Goal: Transaction & Acquisition: Purchase product/service

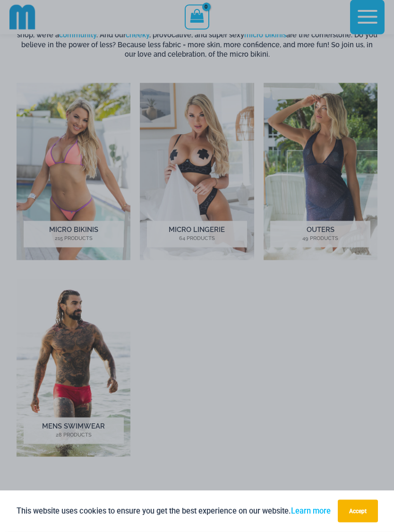
scroll to position [317, 0]
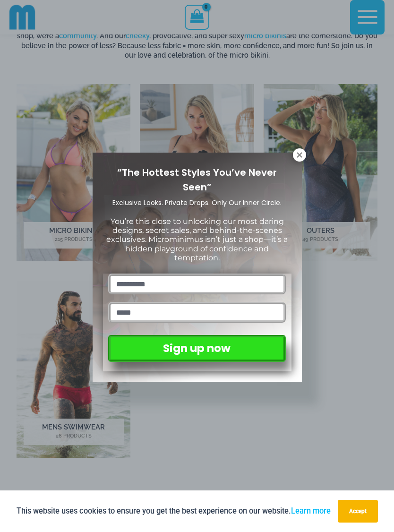
click at [298, 157] on icon at bounding box center [299, 155] width 9 height 9
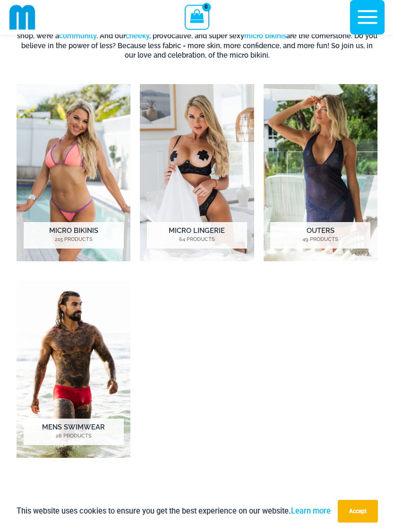
click at [337, 231] on h2 "Outers 49 Products" at bounding box center [320, 235] width 100 height 26
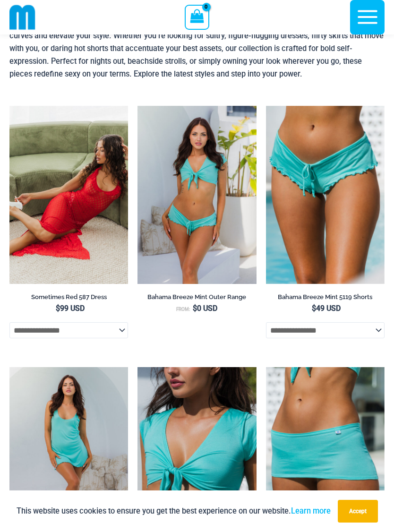
scroll to position [62, 0]
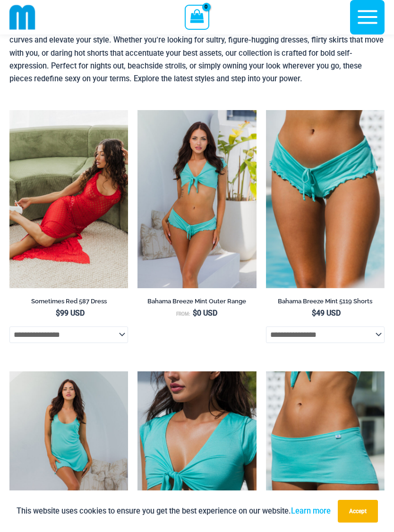
click at [138, 110] on img at bounding box center [138, 110] width 0 height 0
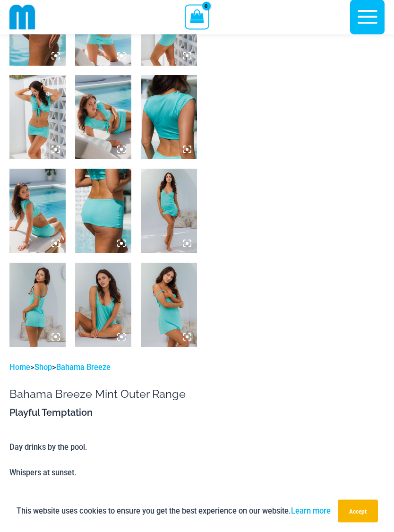
scroll to position [478, 0]
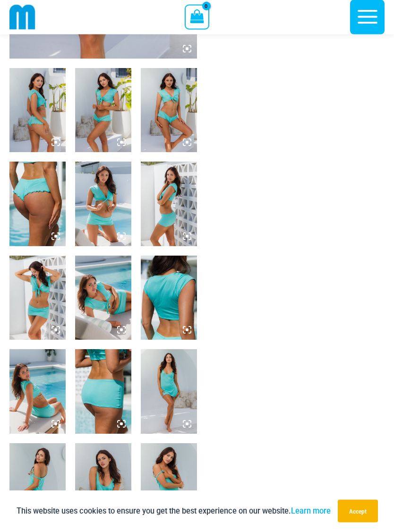
click at [52, 307] on img at bounding box center [37, 298] width 56 height 84
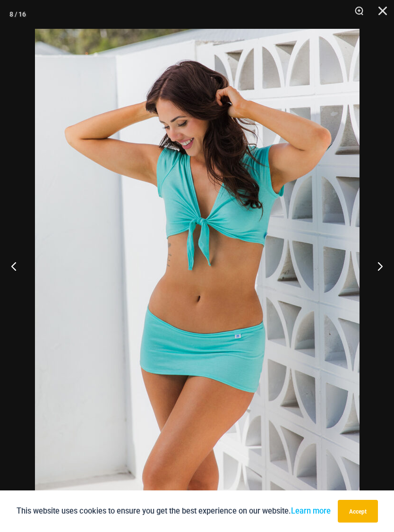
click at [380, 275] on button "Next" at bounding box center [376, 265] width 35 height 47
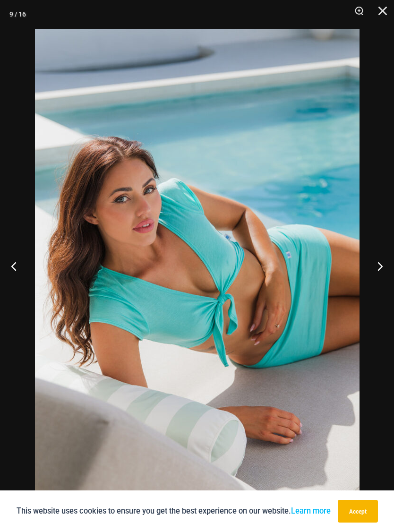
click at [378, 273] on button "Next" at bounding box center [376, 265] width 35 height 47
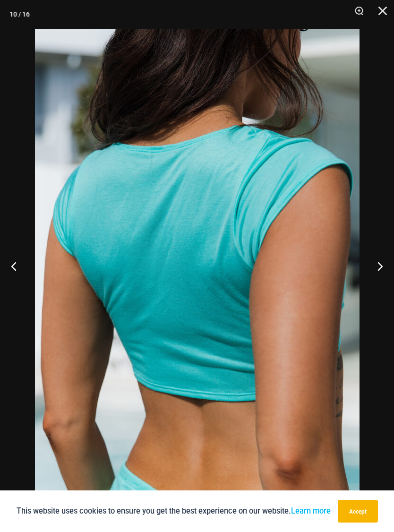
click at [373, 278] on button "Next" at bounding box center [376, 265] width 35 height 47
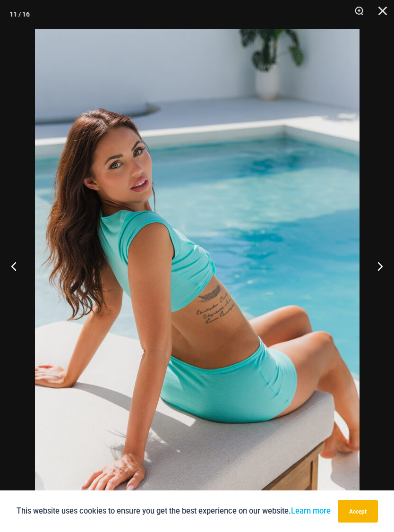
click at [376, 280] on button "Next" at bounding box center [376, 265] width 35 height 47
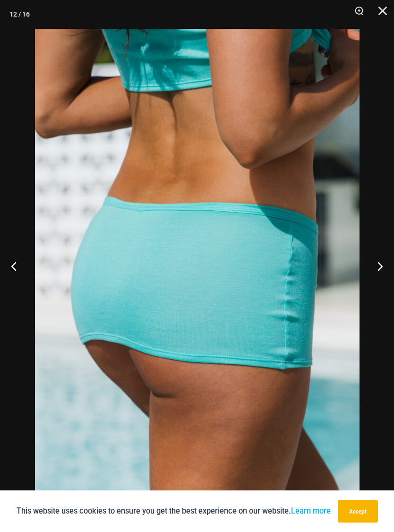
click at [381, 275] on button "Next" at bounding box center [376, 265] width 35 height 47
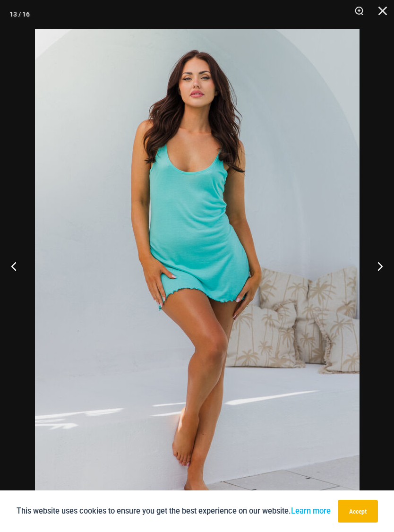
click at [381, 272] on button "Next" at bounding box center [376, 265] width 35 height 47
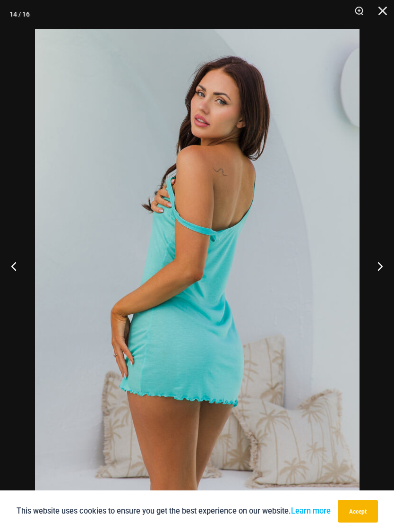
click at [377, 276] on button "Next" at bounding box center [376, 265] width 35 height 47
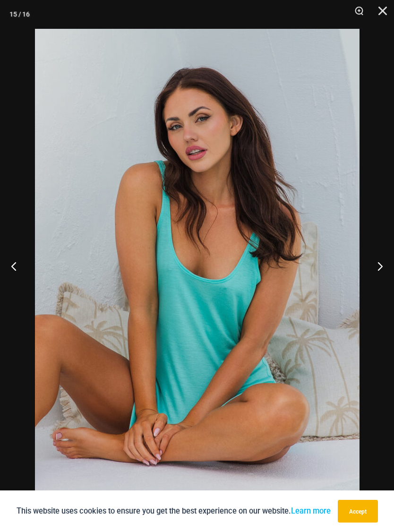
click at [379, 275] on button "Next" at bounding box center [376, 265] width 35 height 47
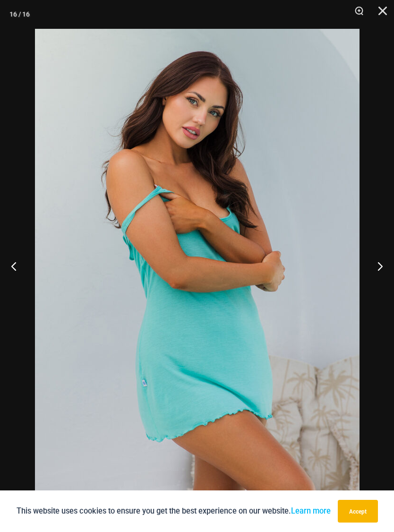
click at [374, 279] on button "Next" at bounding box center [376, 265] width 35 height 47
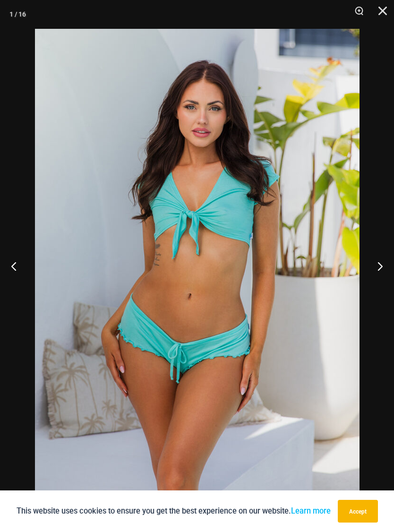
click at [380, 275] on button "Next" at bounding box center [376, 265] width 35 height 47
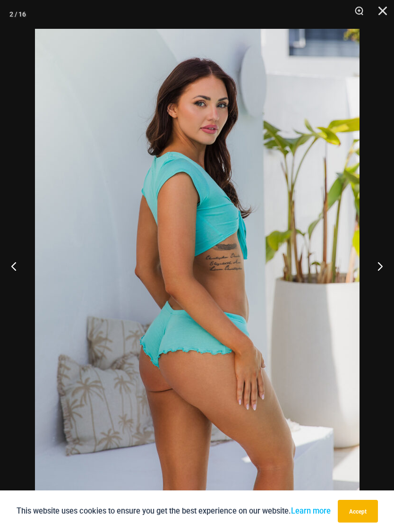
click at [380, 281] on button "Next" at bounding box center [376, 265] width 35 height 47
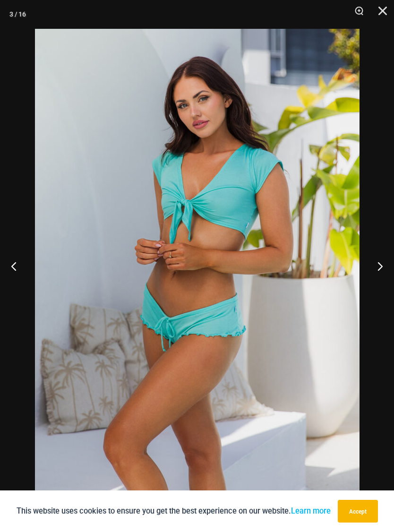
click at [390, 7] on button "Close" at bounding box center [380, 14] width 24 height 28
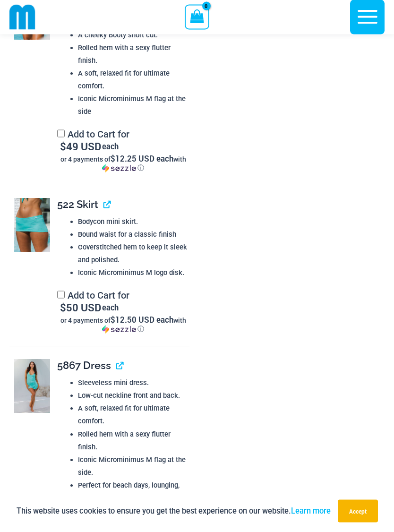
scroll to position [1274, 0]
click at [27, 210] on img at bounding box center [32, 225] width 36 height 54
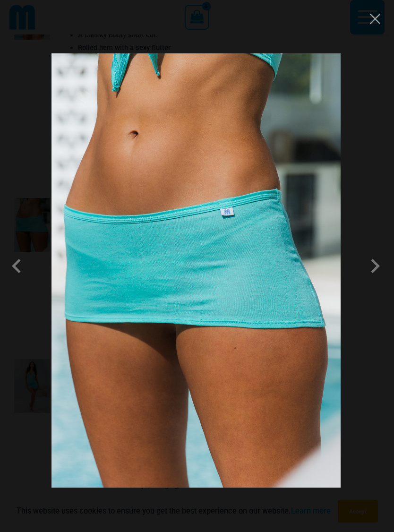
click at [381, 20] on button "Close" at bounding box center [375, 19] width 14 height 14
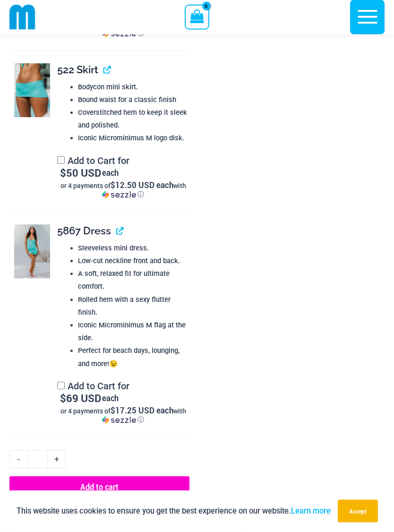
scroll to position [1410, 0]
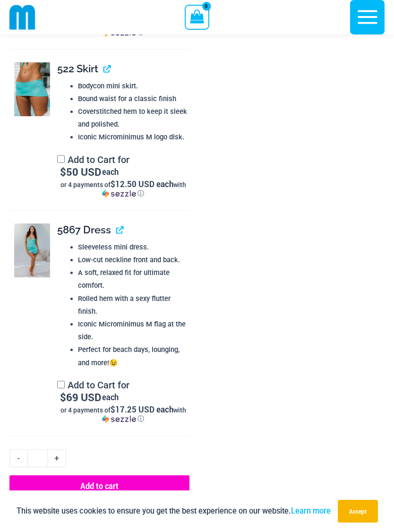
click at [36, 237] on img at bounding box center [32, 251] width 36 height 54
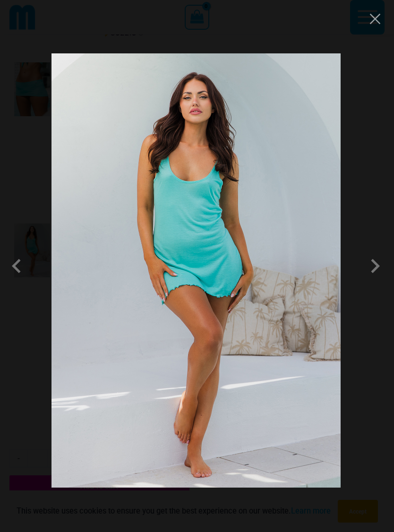
click at [380, 272] on span at bounding box center [375, 266] width 28 height 28
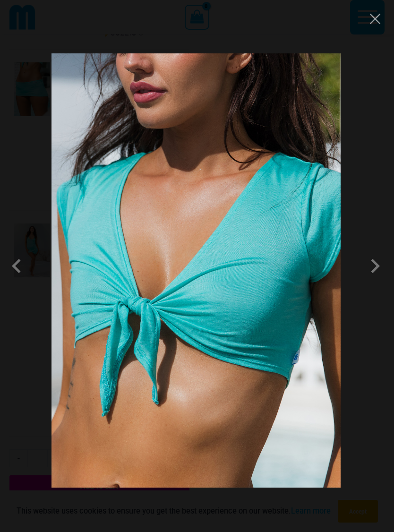
click at [379, 270] on span at bounding box center [375, 266] width 28 height 28
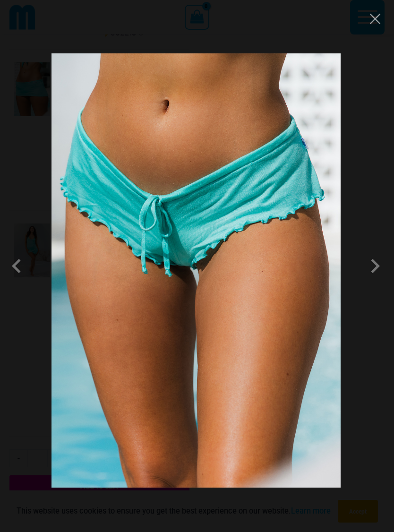
click at [373, 275] on span at bounding box center [375, 266] width 28 height 28
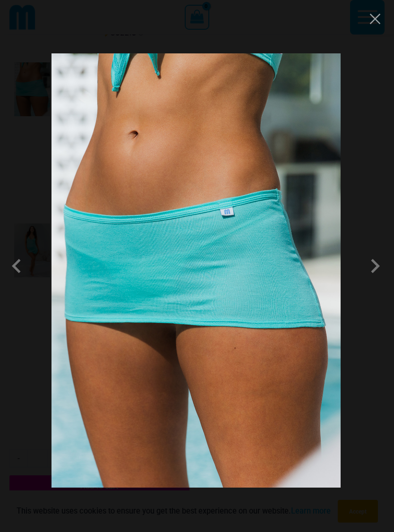
click at [377, 23] on button "Close" at bounding box center [375, 19] width 14 height 14
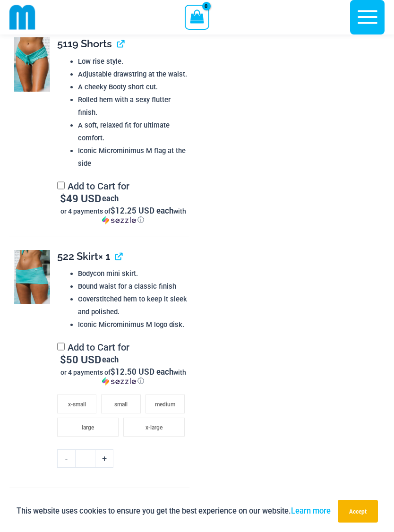
scroll to position [1220, 0]
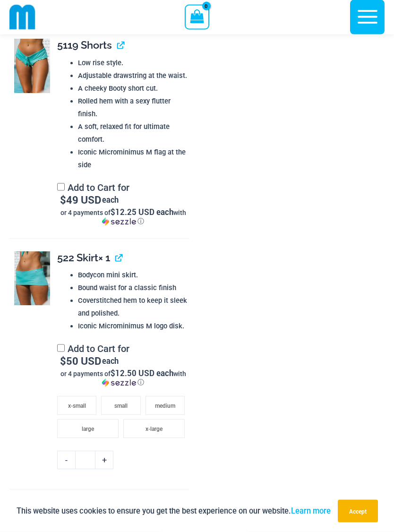
click at [55, 173] on div "**********" at bounding box center [117, 132] width 144 height 187
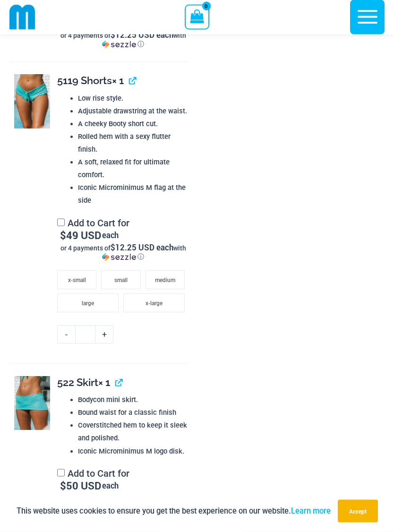
click at [174, 277] on span "medium" at bounding box center [165, 280] width 20 height 7
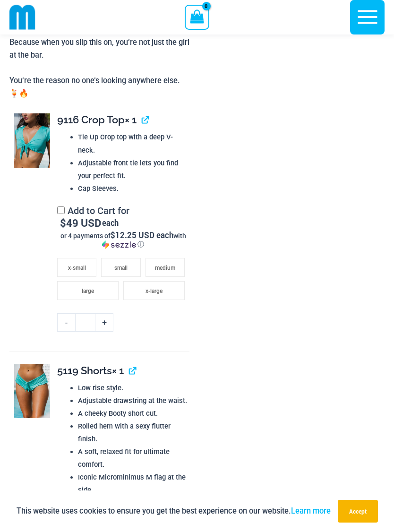
scroll to position [984, 0]
click at [172, 265] on span "medium" at bounding box center [165, 268] width 20 height 7
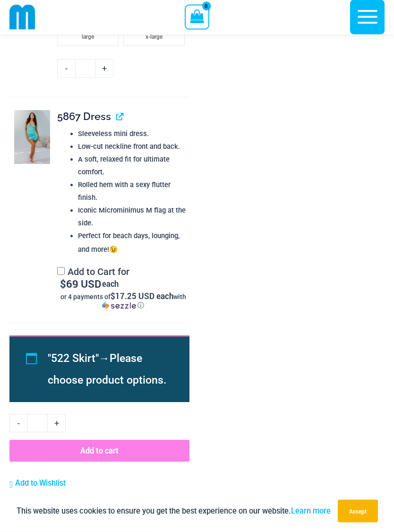
scroll to position [1854, 0]
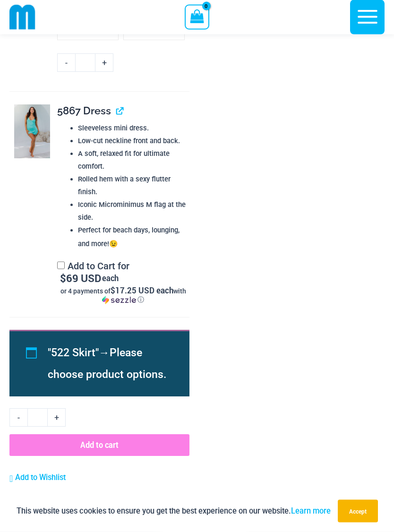
click at [171, 439] on button "Add to cart" at bounding box center [99, 446] width 180 height 22
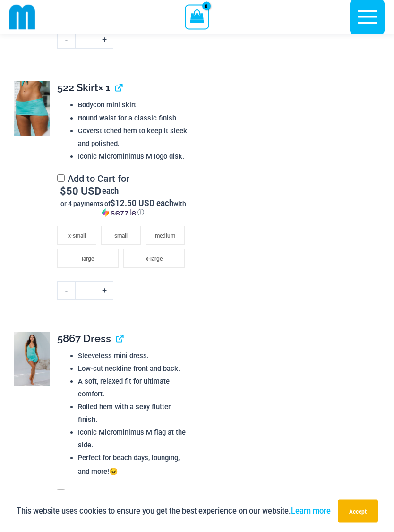
click at [175, 233] on span "medium" at bounding box center [165, 236] width 20 height 7
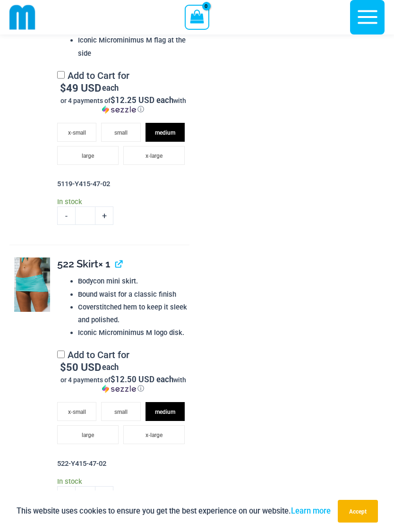
scroll to position [1450, 0]
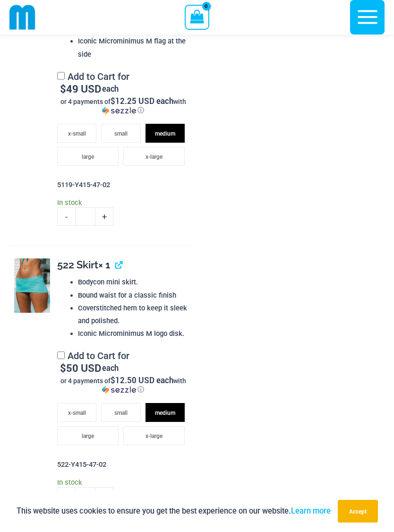
click at [369, 513] on button "Accept" at bounding box center [358, 511] width 40 height 23
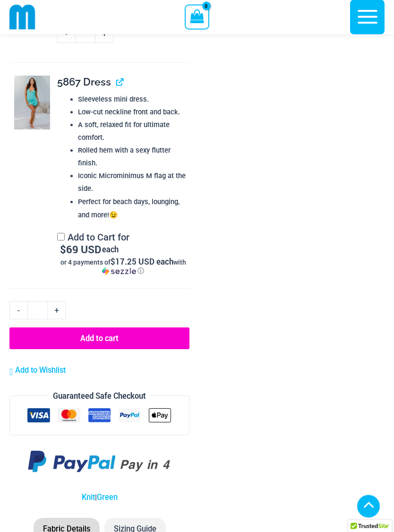
click at [163, 339] on button "Add to cart" at bounding box center [99, 339] width 180 height 22
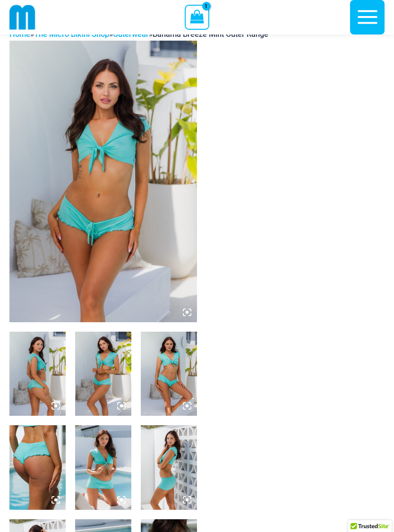
scroll to position [12, 0]
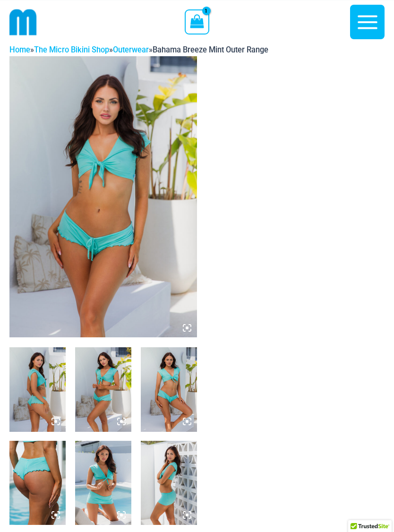
click at [83, 47] on link "The Micro Bikini Shop" at bounding box center [71, 49] width 75 height 9
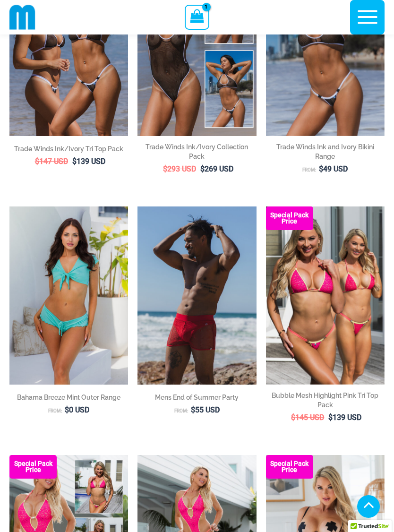
scroll to position [158, 0]
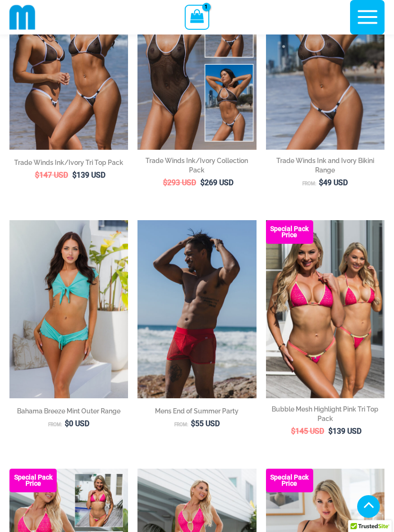
click at [138, 220] on img at bounding box center [138, 220] width 0 height 0
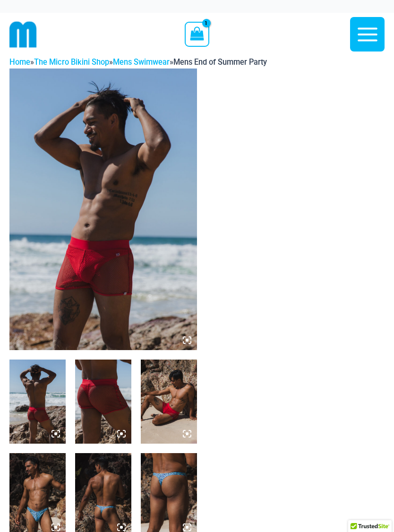
click at [380, 37] on button "Main Menu" at bounding box center [367, 34] width 34 height 34
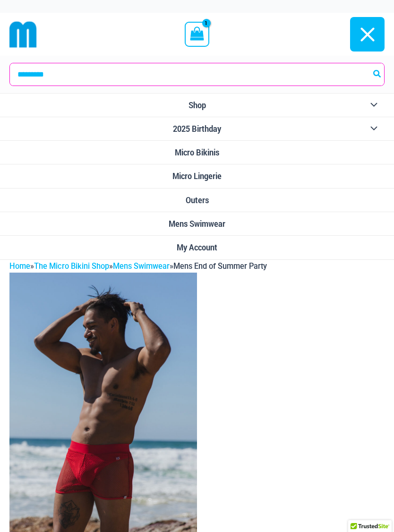
click at [377, 105] on button "Menu Toggle" at bounding box center [372, 105] width 26 height 23
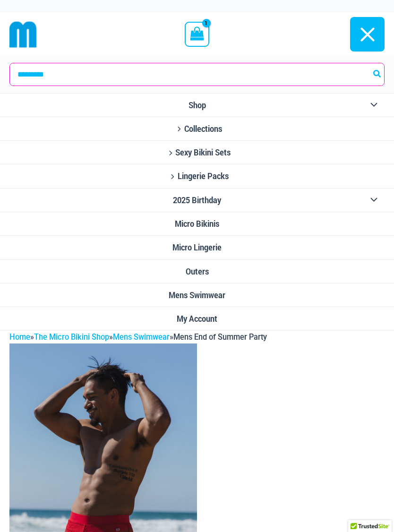
click at [344, 228] on link "Micro Bikinis" at bounding box center [197, 224] width 394 height 24
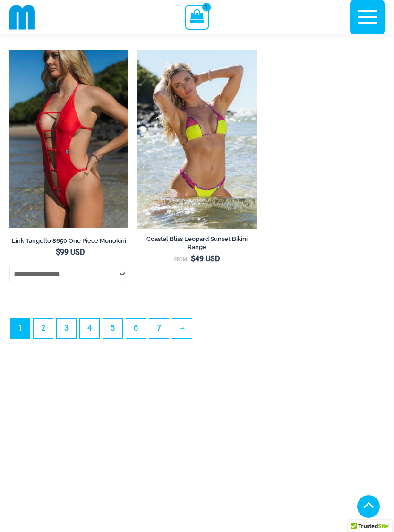
scroll to position [2915, 0]
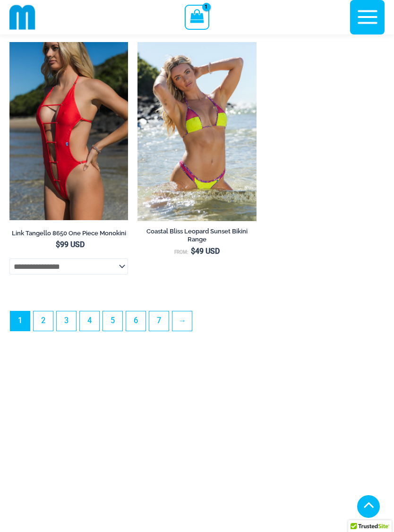
click at [42, 331] on link "2" at bounding box center [43, 320] width 19 height 19
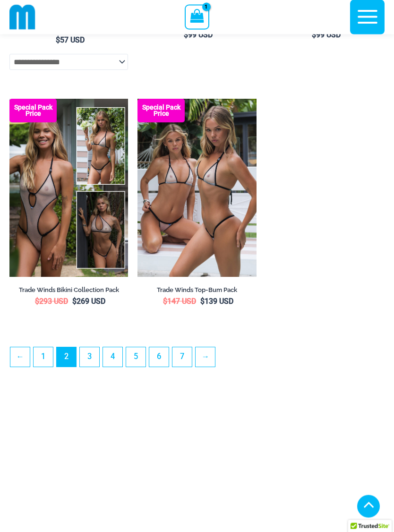
scroll to position [2631, 0]
click at [88, 367] on link "3" at bounding box center [89, 356] width 19 height 19
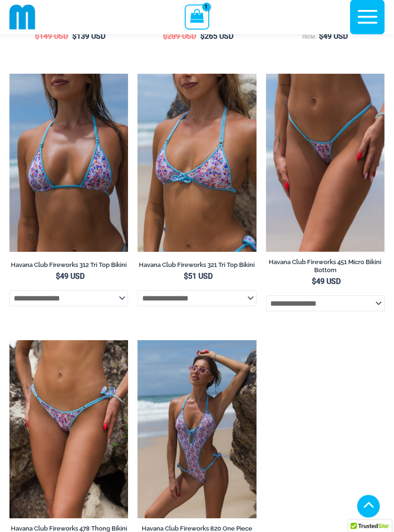
scroll to position [2394, 0]
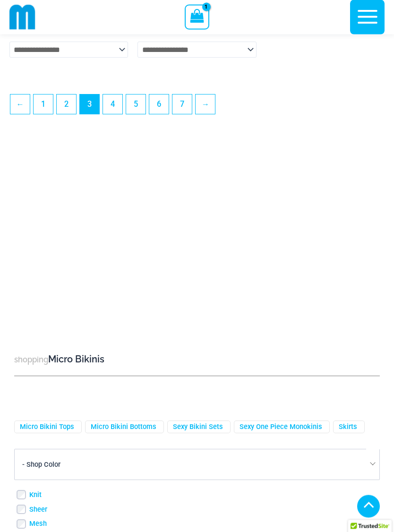
scroll to position [2878, 0]
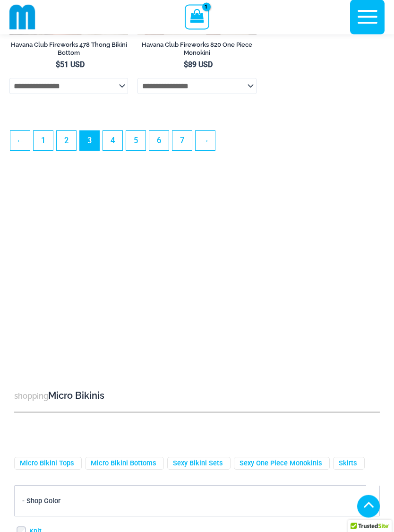
click at [111, 151] on link "4" at bounding box center [112, 140] width 19 height 19
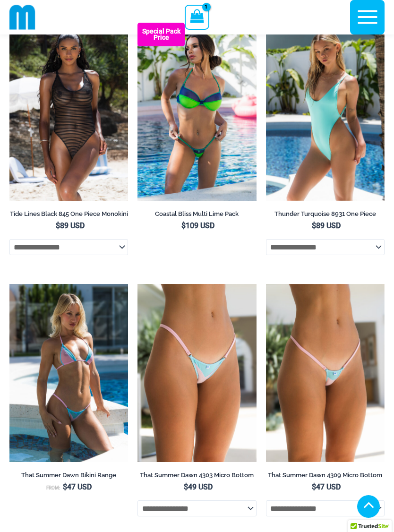
scroll to position [2189, 0]
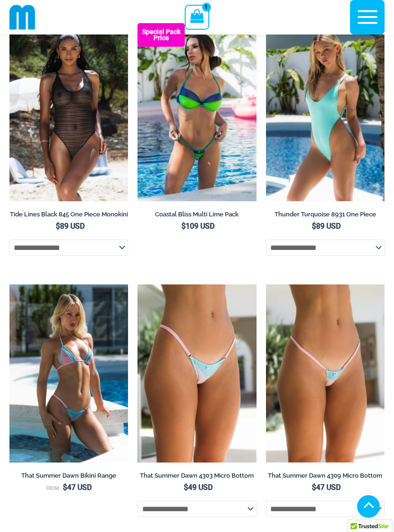
click at [266, 23] on img at bounding box center [266, 23] width 0 height 0
click at [379, 256] on select "**********" at bounding box center [325, 248] width 119 height 16
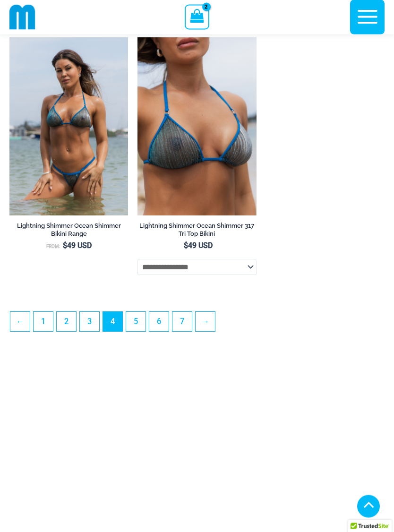
scroll to position [2697, 0]
click at [133, 332] on link "5" at bounding box center [135, 321] width 19 height 19
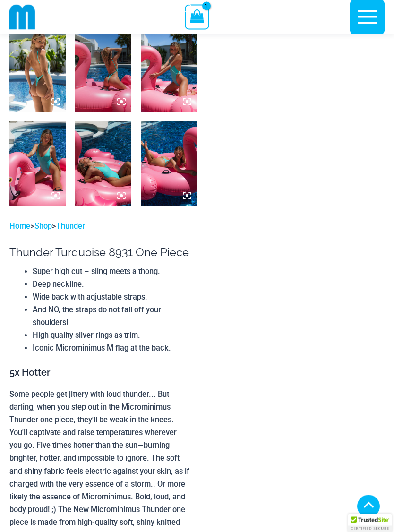
click at [89, 154] on img at bounding box center [103, 163] width 56 height 84
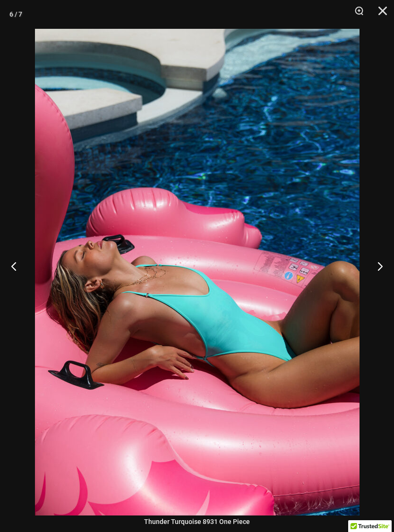
click at [379, 266] on button "Next" at bounding box center [376, 265] width 35 height 47
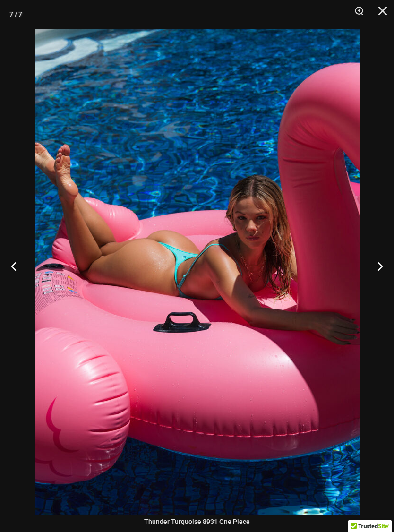
click at [370, 265] on button "Next" at bounding box center [376, 265] width 35 height 47
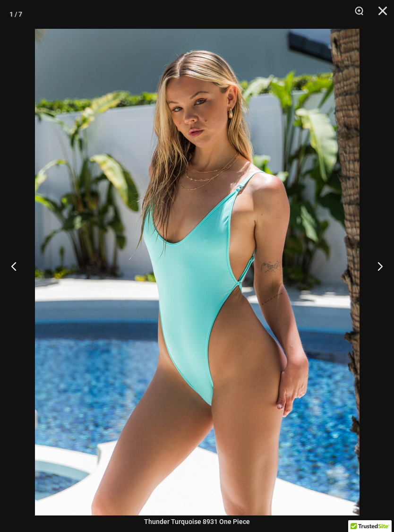
click at [370, 273] on button "Next" at bounding box center [376, 265] width 35 height 47
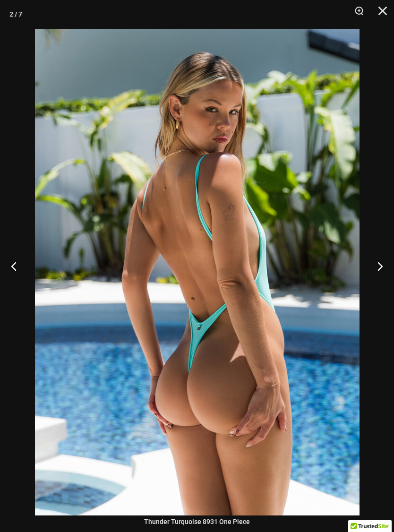
click at [369, 281] on button "Next" at bounding box center [376, 265] width 35 height 47
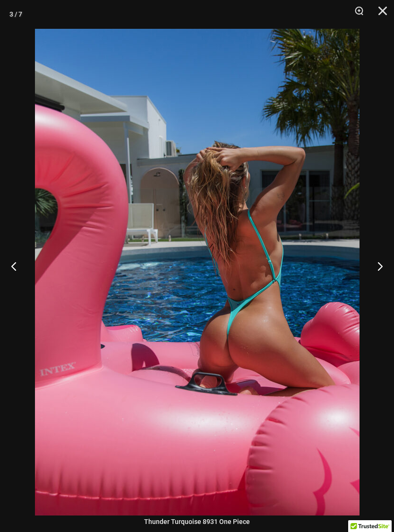
click at [383, 12] on button "Close" at bounding box center [380, 14] width 24 height 28
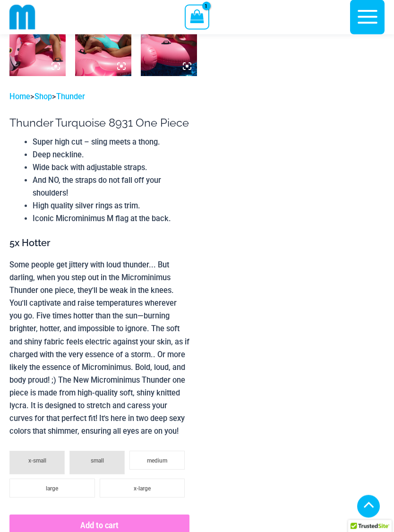
scroll to position [502, 0]
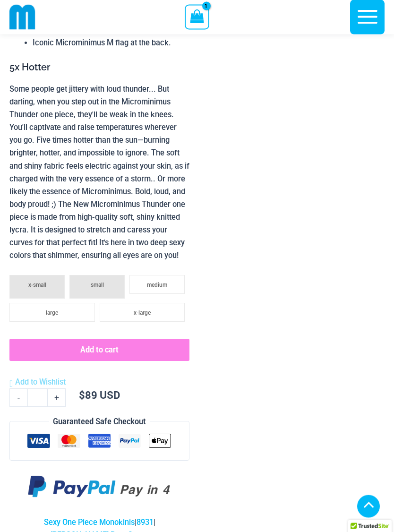
click at [173, 294] on li "medium" at bounding box center [156, 284] width 55 height 19
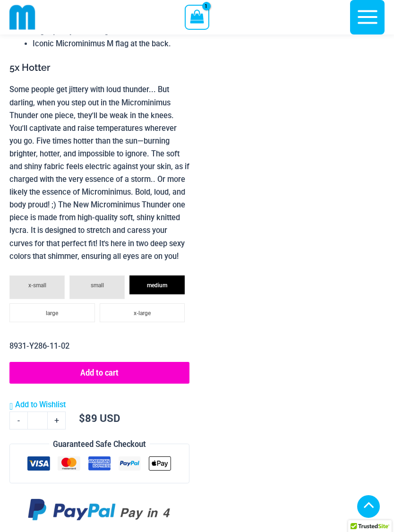
click at [176, 384] on button "Add to cart" at bounding box center [99, 373] width 180 height 22
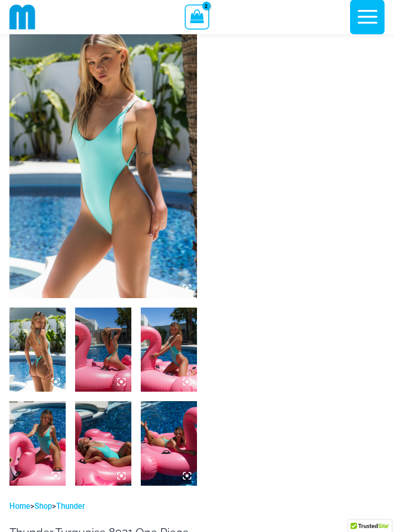
scroll to position [0, 0]
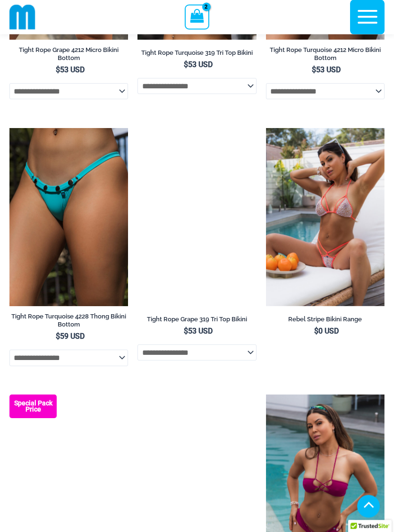
scroll to position [1273, 0]
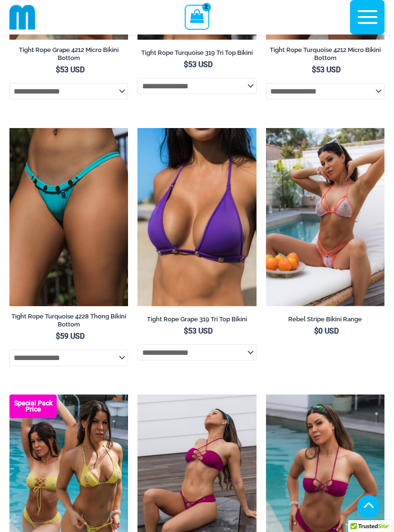
click at [266, 128] on img at bounding box center [266, 128] width 0 height 0
click at [361, 323] on h2 "Rebel Stripe Bikini Range" at bounding box center [325, 319] width 119 height 8
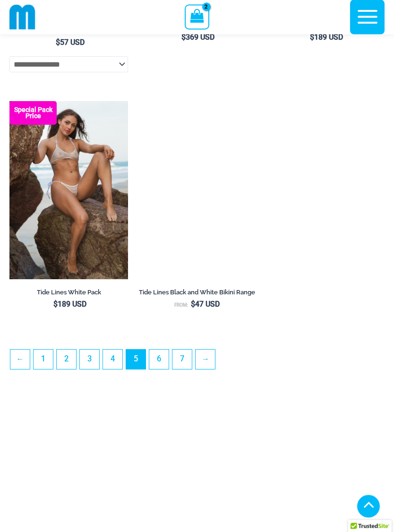
scroll to position [2640, 0]
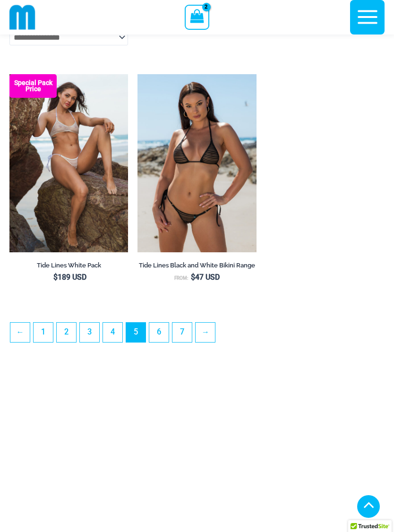
click at [162, 342] on link "6" at bounding box center [158, 332] width 19 height 19
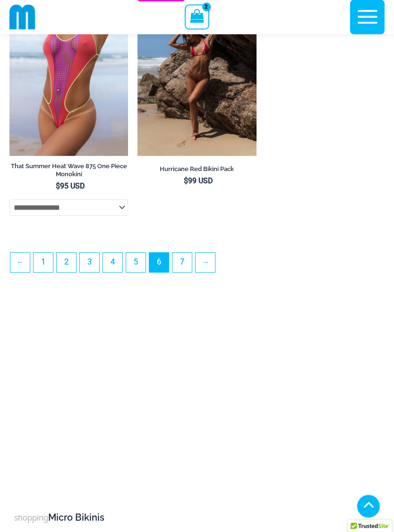
scroll to position [2783, 0]
click at [178, 272] on link "7" at bounding box center [181, 262] width 19 height 19
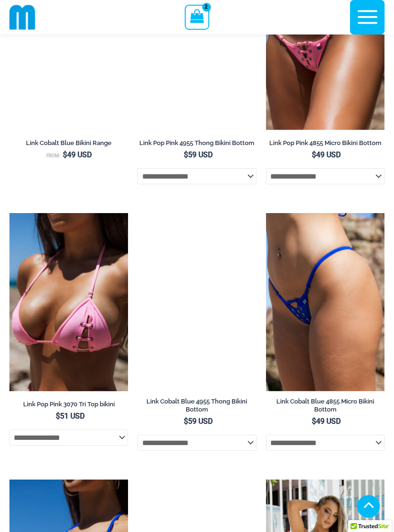
scroll to position [1179, 0]
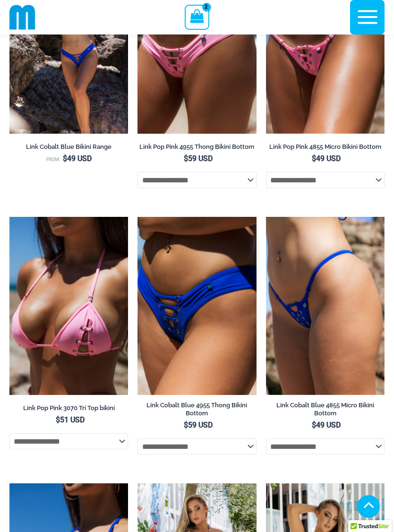
click at [200, 11] on icon "View Shopping Cart, 2 items" at bounding box center [197, 16] width 14 height 14
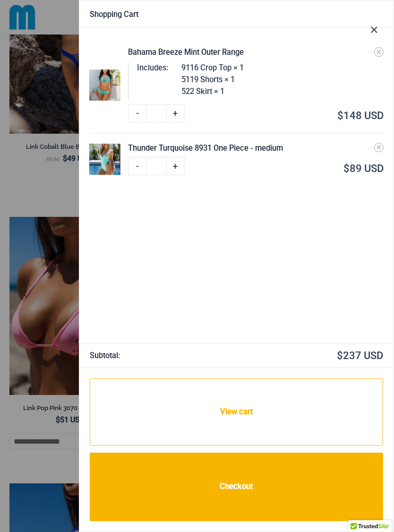
click at [251, 112] on li "Bahama Breeze Mint Outer Range Includes: 9116 Crop Top × 1 5119 Shorts × 1 522 …" at bounding box center [236, 85] width 294 height 95
click at [211, 55] on div "Bahama Breeze Mint Outer Range" at bounding box center [255, 53] width 255 height 12
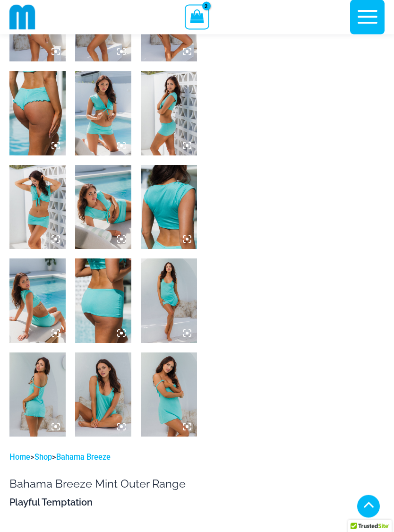
scroll to position [377, 0]
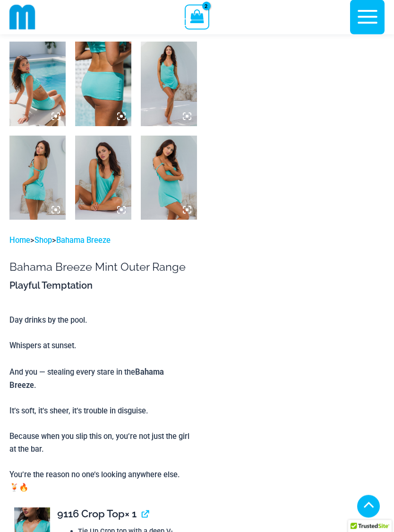
click at [26, 200] on img at bounding box center [37, 178] width 56 height 84
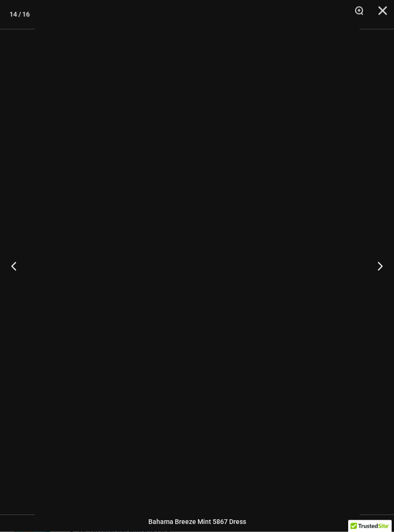
scroll to position [591, 0]
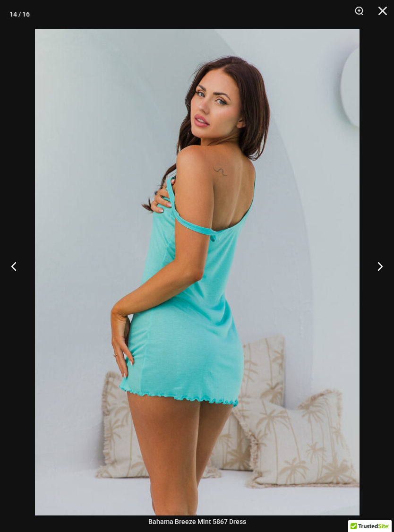
click at [379, 272] on button "Next" at bounding box center [376, 265] width 35 height 47
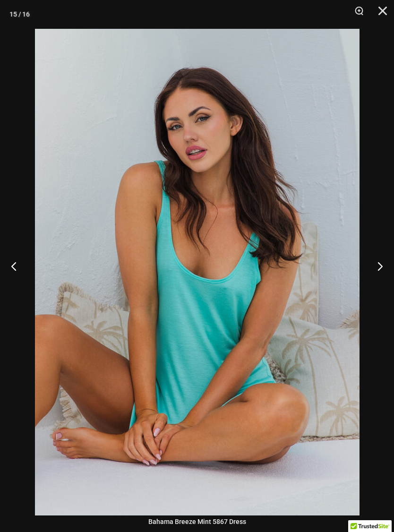
click at [377, 277] on button "Next" at bounding box center [376, 265] width 35 height 47
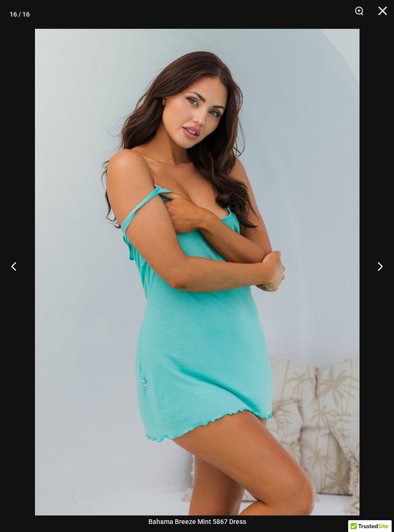
click at [378, 280] on button "Next" at bounding box center [376, 265] width 35 height 47
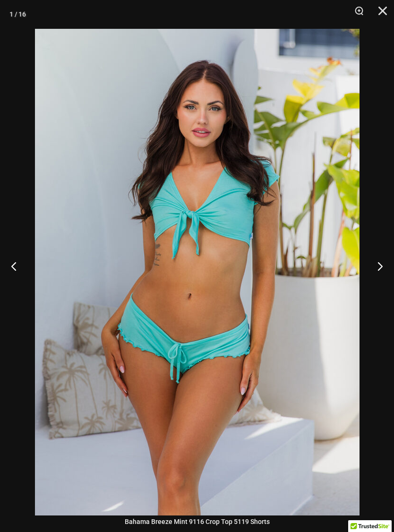
click at [383, 277] on button "Next" at bounding box center [376, 265] width 35 height 47
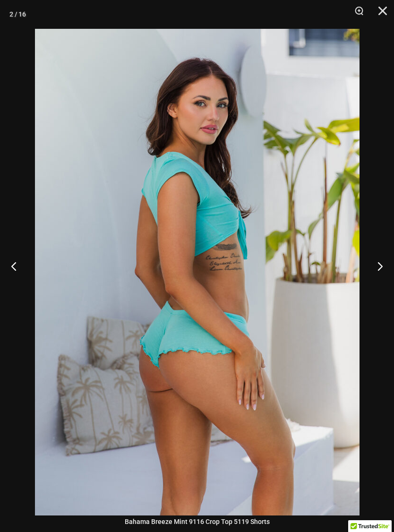
click at [385, 278] on button "Next" at bounding box center [376, 265] width 35 height 47
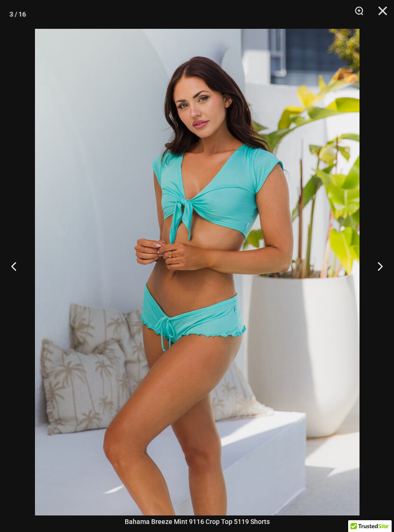
click at [382, 274] on button "Next" at bounding box center [376, 265] width 35 height 47
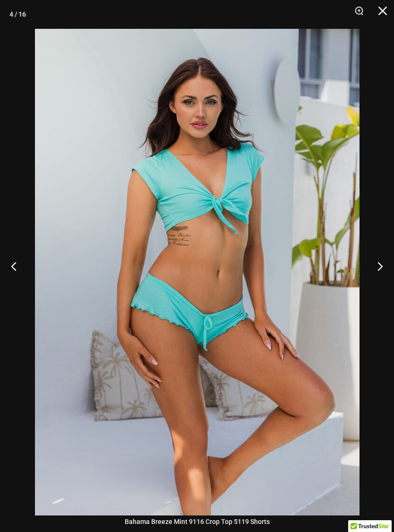
click at [380, 275] on button "Next" at bounding box center [376, 265] width 35 height 47
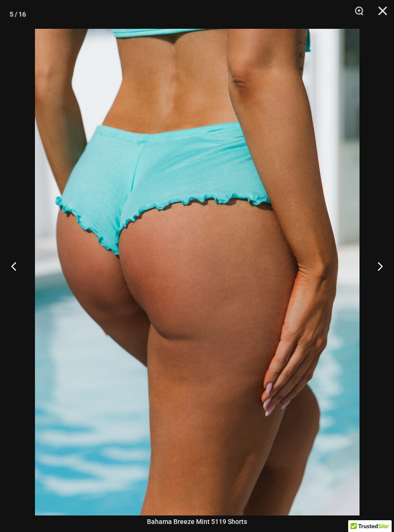
click at [384, 271] on button "Next" at bounding box center [376, 265] width 35 height 47
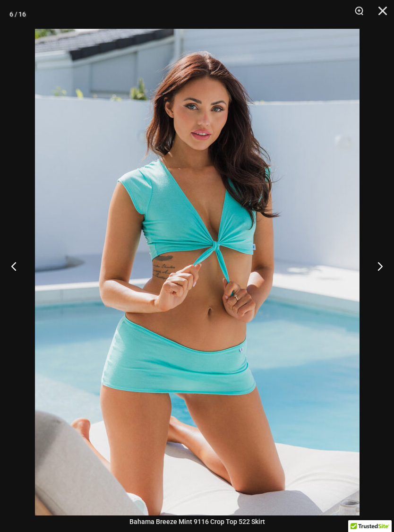
click at [381, 275] on button "Next" at bounding box center [376, 265] width 35 height 47
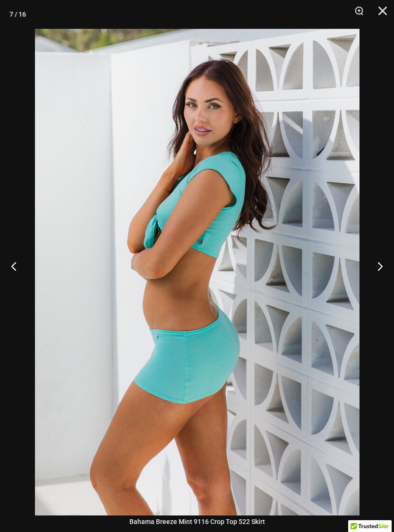
click at [381, 274] on button "Next" at bounding box center [376, 265] width 35 height 47
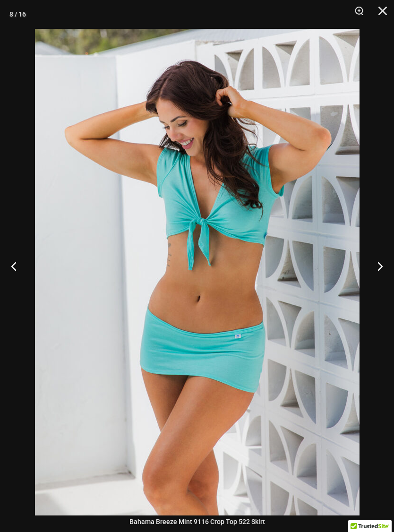
click at [383, 274] on button "Next" at bounding box center [376, 265] width 35 height 47
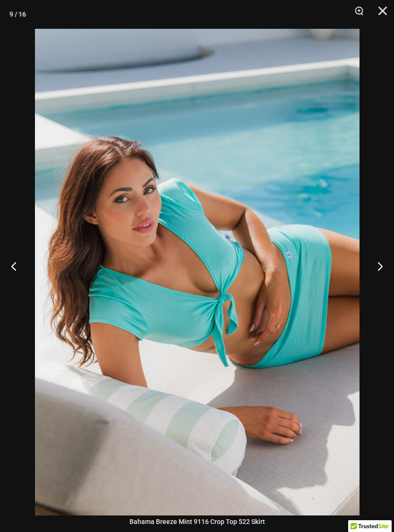
click at [387, 9] on button "Close" at bounding box center [380, 14] width 24 height 28
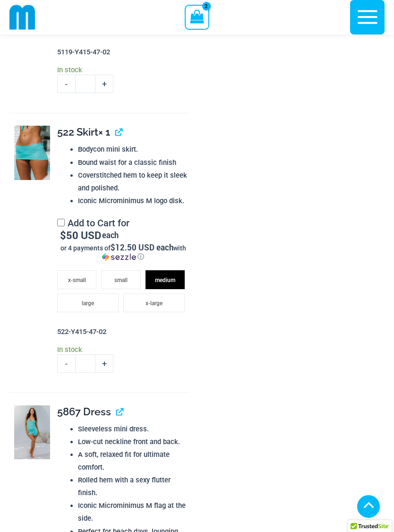
scroll to position [1582, 0]
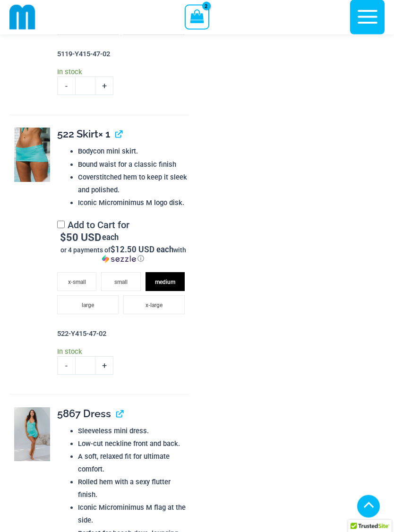
click at [33, 143] on img at bounding box center [32, 155] width 36 height 54
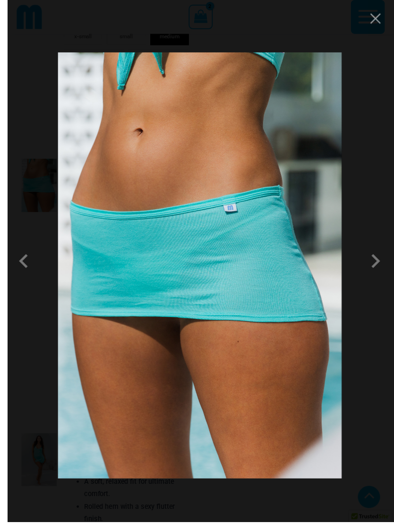
scroll to position [1566, 0]
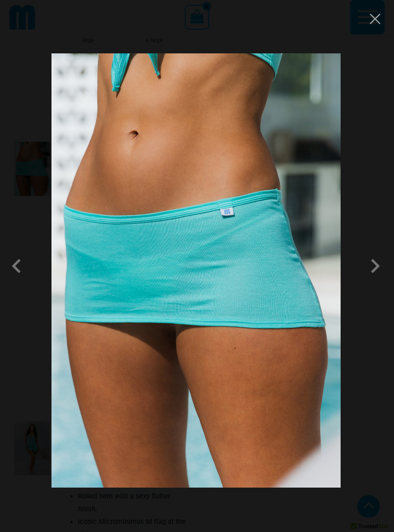
click at [374, 268] on span at bounding box center [375, 266] width 28 height 28
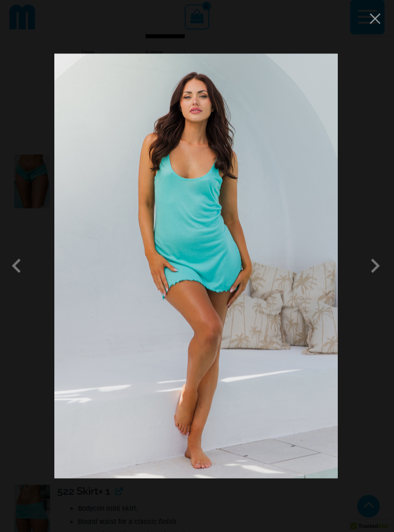
scroll to position [1223, 0]
click at [377, 21] on button "Close" at bounding box center [375, 19] width 14 height 14
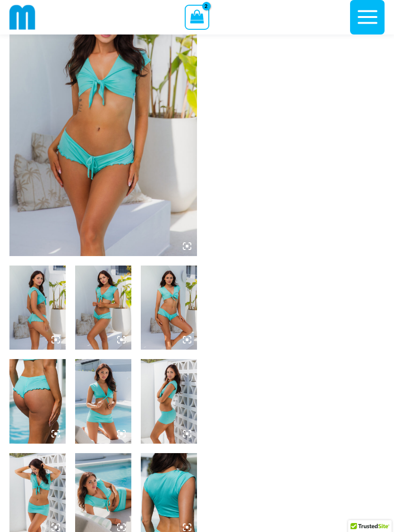
scroll to position [0, 0]
